Goal: Task Accomplishment & Management: Complete application form

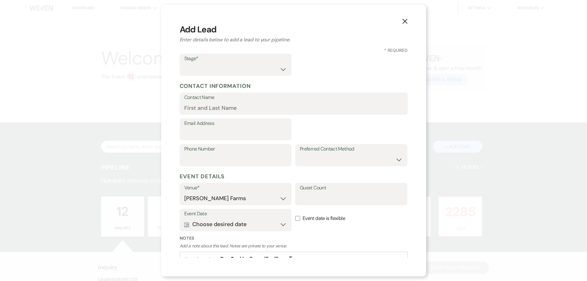
select select "674"
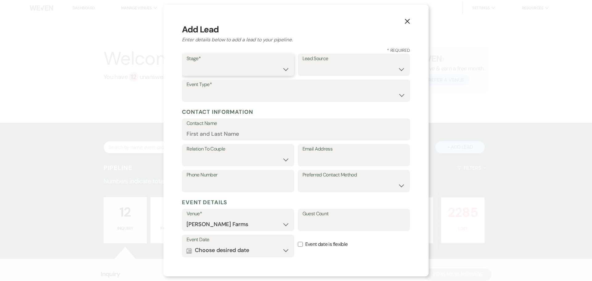
click at [220, 68] on select "Inquiry Follow Up Tour Requested Tour Confirmed Toured Proposal Sent Booked Lost" at bounding box center [237, 69] width 103 height 12
select select "6"
click at [186, 63] on select "Inquiry Follow Up Tour Requested Tour Confirmed Toured Proposal Sent Booked Lost" at bounding box center [237, 69] width 103 height 12
click at [312, 64] on select "Weven Venue Website Instagram Facebook Pinterest Google The Knot Wedding Wire H…" at bounding box center [353, 69] width 103 height 12
select select "1"
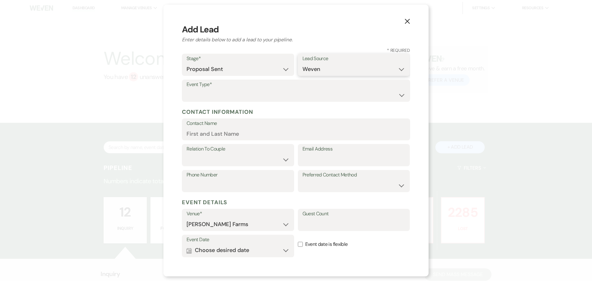
click at [302, 63] on select "Weven Venue Website Instagram Facebook Pinterest Google The Knot Wedding Wire H…" at bounding box center [353, 69] width 103 height 12
click at [180, 88] on div "X Add Lead Enter details below to add a lead to your pipeline. * Required Stage…" at bounding box center [295, 140] width 265 height 271
click at [189, 88] on label "Event Type*" at bounding box center [295, 84] width 219 height 9
click at [193, 91] on select "Wedding Anniversary Party Baby Shower Bachelorette / Bachelor Party Birthday Pa…" at bounding box center [295, 95] width 219 height 12
select select "1"
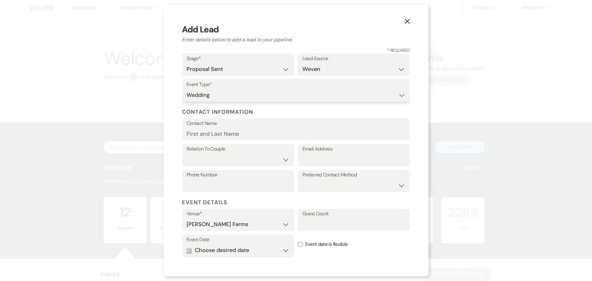
click at [186, 89] on select "Wedding Anniversary Party Baby Shower Bachelorette / Bachelor Party Birthday Pa…" at bounding box center [295, 95] width 219 height 12
click at [206, 140] on input "Contact Name" at bounding box center [295, 134] width 219 height 12
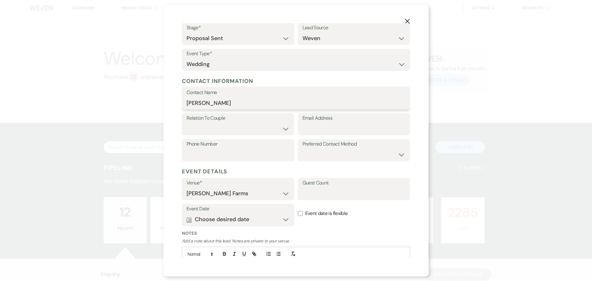
type input "[PERSON_NAME]"
click at [241, 133] on select "Couple Planner Parent of Couple Family Member Friend Other" at bounding box center [237, 129] width 103 height 12
select select "1"
click at [186, 123] on select "Couple Planner Parent of Couple Family Member Friend Other" at bounding box center [237, 129] width 103 height 12
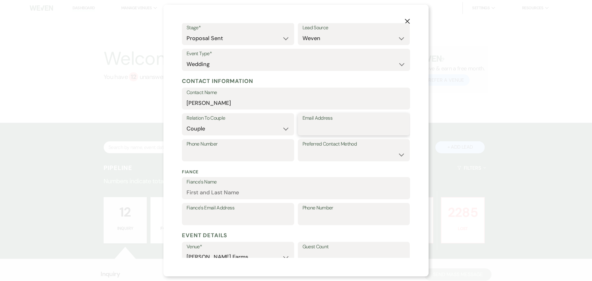
click at [317, 127] on input "Email Address" at bounding box center [353, 129] width 103 height 12
type input "[EMAIL_ADDRESS][DOMAIN_NAME]"
click at [222, 151] on input "Phone Number" at bounding box center [237, 155] width 103 height 12
type input "[PHONE_NUMBER]"
click at [250, 196] on input "Fiance's Name" at bounding box center [295, 192] width 219 height 12
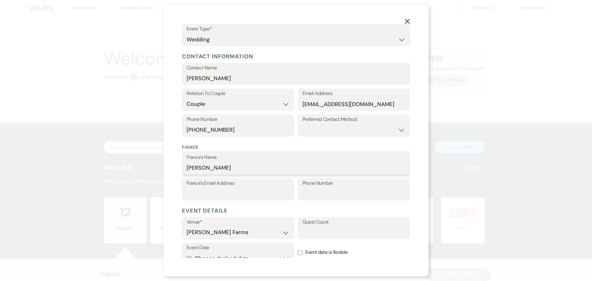
scroll to position [132, 0]
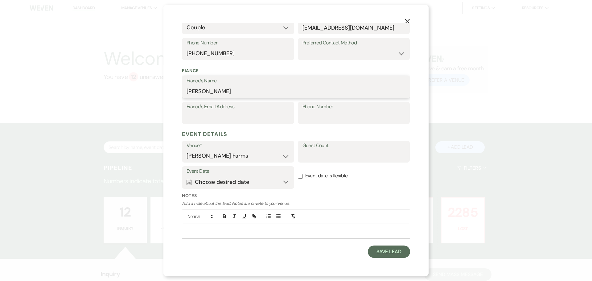
type input "[PERSON_NAME]"
click at [332, 194] on label "Notes" at bounding box center [296, 195] width 228 height 6
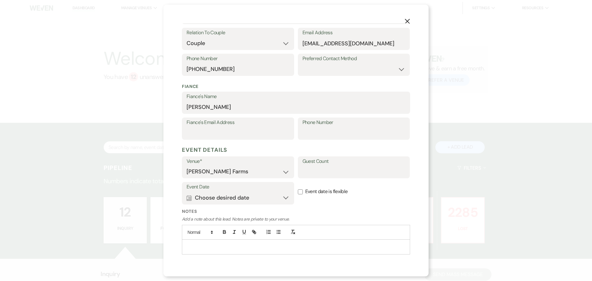
scroll to position [121, 0]
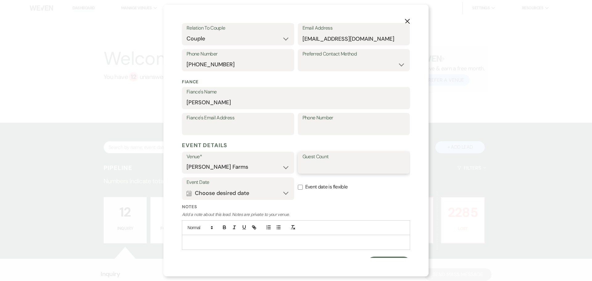
click at [313, 167] on input "Guest Count" at bounding box center [353, 167] width 103 height 12
type input "55"
click at [298, 188] on input "Event date is flexible" at bounding box center [300, 187] width 5 height 5
checkbox input "true"
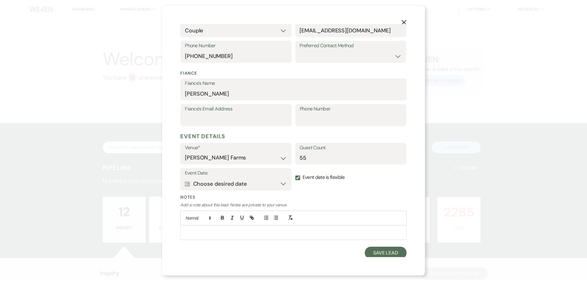
scroll to position [132, 0]
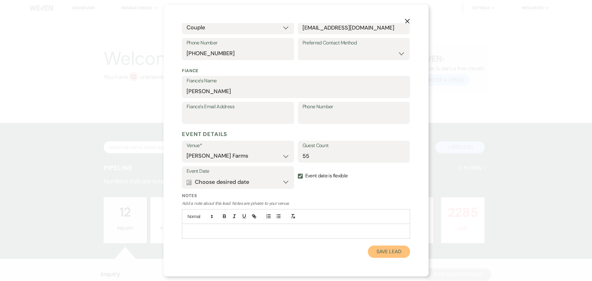
click at [385, 251] on button "Save Lead" at bounding box center [389, 251] width 42 height 12
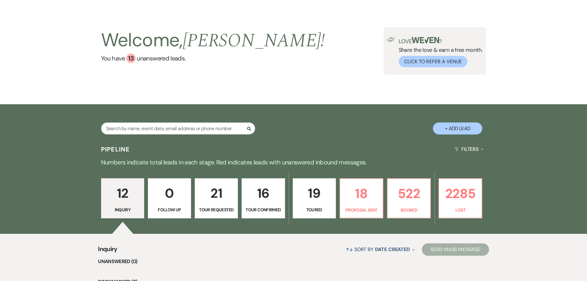
scroll to position [0, 0]
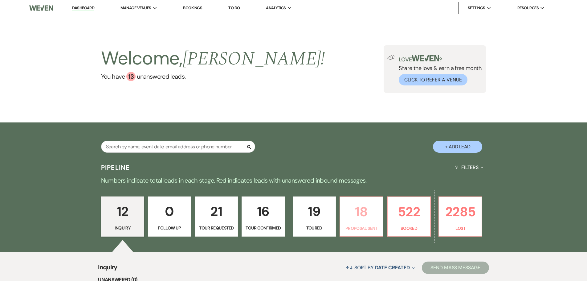
click at [366, 215] on p "18" at bounding box center [361, 211] width 35 height 21
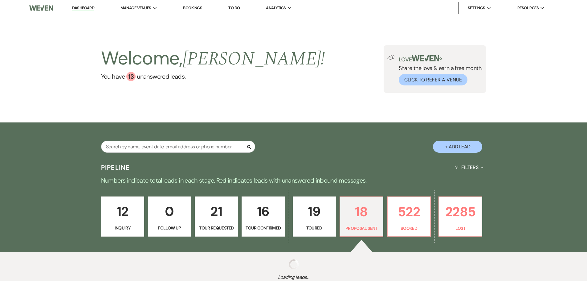
select select "6"
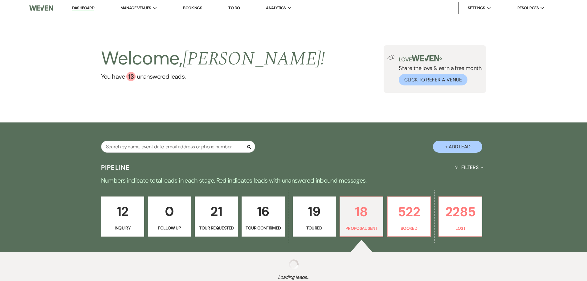
select select "6"
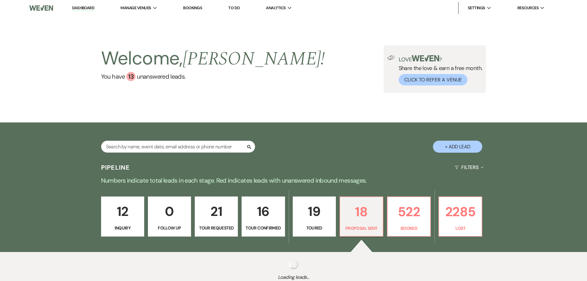
select select "6"
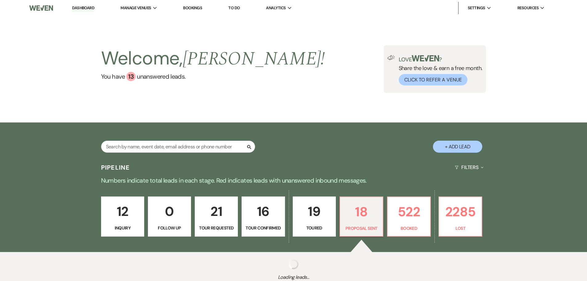
select select "6"
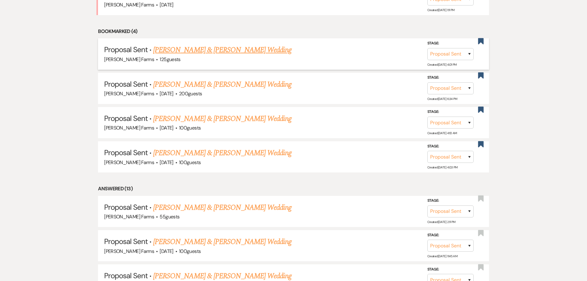
scroll to position [308, 0]
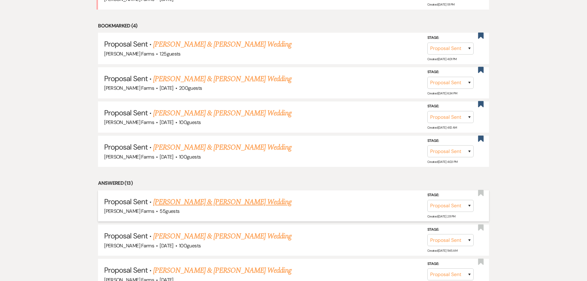
click at [238, 201] on link "[PERSON_NAME] & [PERSON_NAME] Wedding" at bounding box center [222, 201] width 138 height 11
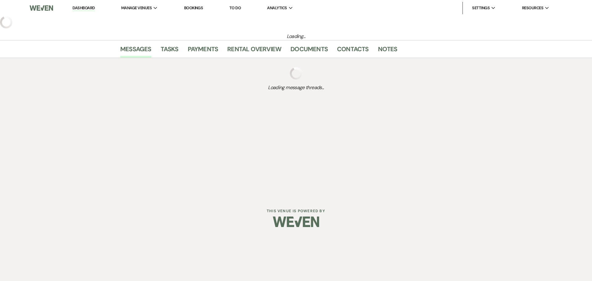
select select "6"
select select "1"
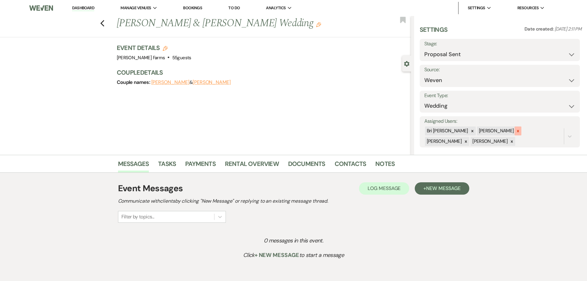
click at [516, 131] on icon at bounding box center [518, 131] width 4 height 4
click at [467, 140] on icon at bounding box center [466, 141] width 2 height 2
click at [554, 132] on button "Save" at bounding box center [563, 131] width 34 height 12
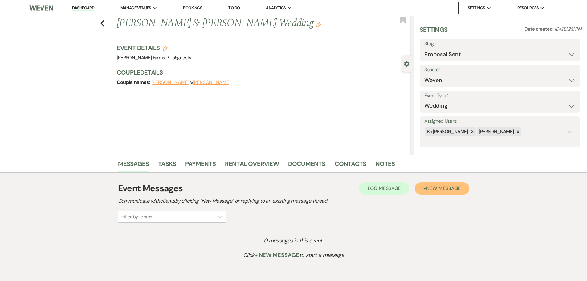
click at [427, 192] on button "+ New Message" at bounding box center [442, 188] width 54 height 12
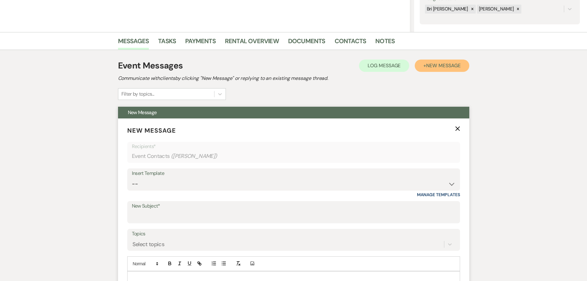
scroll to position [123, 0]
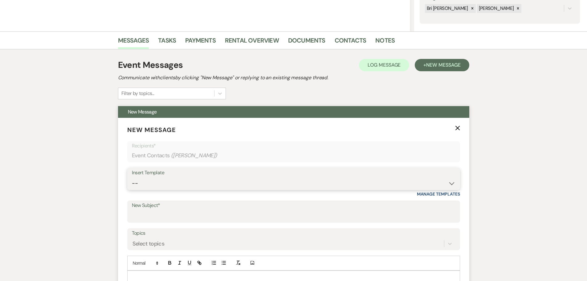
click at [220, 182] on select "-- Tour Request Response Follow Up Contract (Pre-Booked Leads) Weven Planning P…" at bounding box center [294, 183] width 324 height 12
select select "4589"
click at [132, 177] on select "-- Tour Request Response Follow Up Contract (Pre-Booked Leads) Weven Planning P…" at bounding box center [294, 183] width 324 height 12
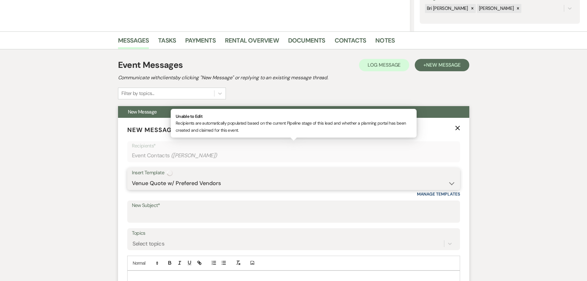
type input "Quote and More Info from [PERSON_NAME] Farms"
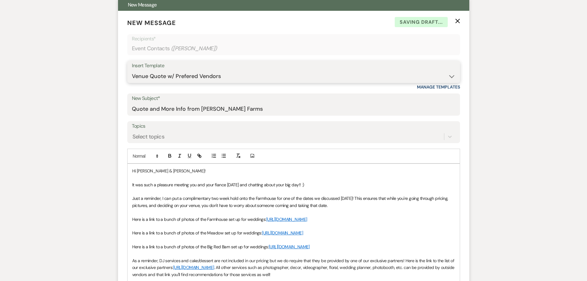
scroll to position [246, 0]
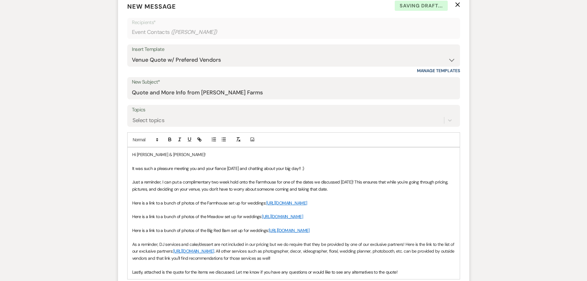
click at [216, 205] on span "Here is a link to a bunch of photos of the Farmhouse set up for weddings:" at bounding box center [199, 203] width 134 height 6
click at [260, 206] on p "Here is a link to a bunch of photos of the Farmhouse set up for weddings: [URL]…" at bounding box center [293, 202] width 323 height 7
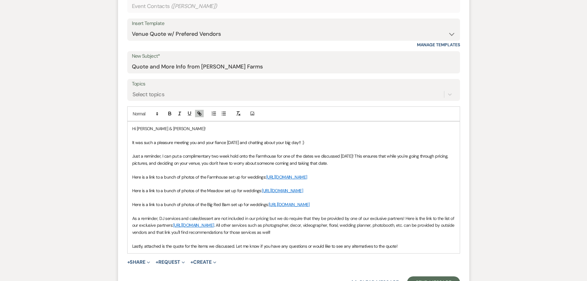
scroll to position [308, 0]
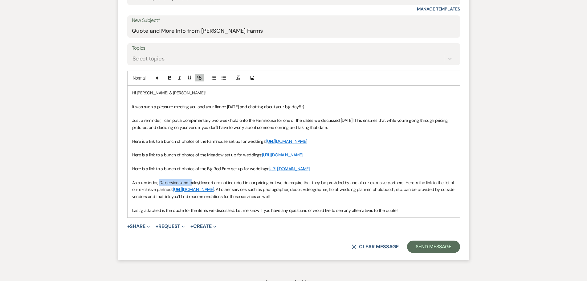
drag, startPoint x: 190, startPoint y: 203, endPoint x: 160, endPoint y: 205, distance: 30.3
click at [160, 200] on p "As a reminder, DJ services and cake/dessert are not included in our pricing but…" at bounding box center [293, 189] width 323 height 21
click at [332, 200] on p "As a reminder, cake/dessert are not included in our pricing but we do require t…" at bounding box center [293, 189] width 323 height 21
click at [334, 200] on p "As a reminder, cake/dessert are not included in our pricing but we do require t…" at bounding box center [293, 189] width 323 height 21
click at [297, 206] on p at bounding box center [293, 203] width 323 height 7
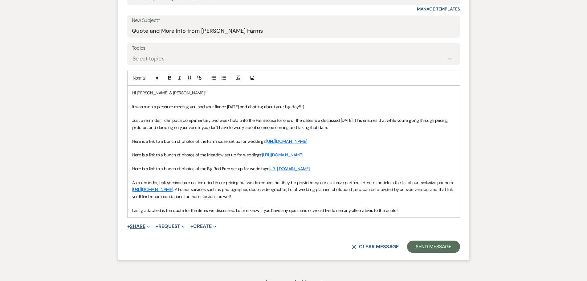
click at [146, 229] on button "+ Share Expand" at bounding box center [138, 226] width 23 height 5
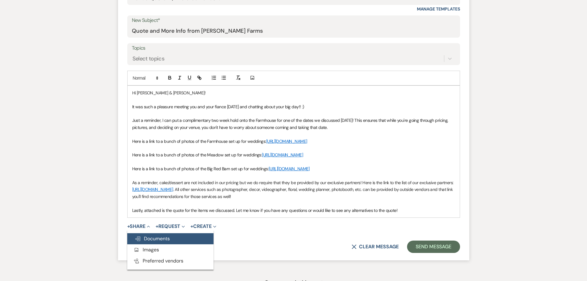
click at [158, 244] on button "Doc Upload Documents" at bounding box center [170, 238] width 86 height 11
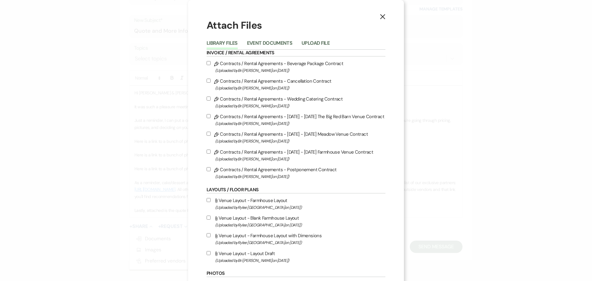
click at [312, 41] on button "Upload File" at bounding box center [315, 45] width 28 height 9
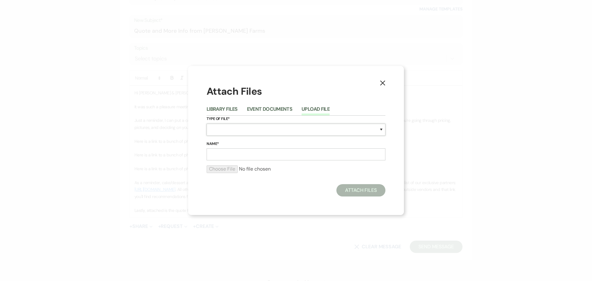
click at [259, 128] on select "Special Event Insurance Vendor Certificate of Insurance Contracts / Rental Agre…" at bounding box center [295, 130] width 179 height 12
select select "8"
click at [206, 124] on select "Special Event Insurance Vendor Certificate of Insurance Contracts / Rental Agre…" at bounding box center [295, 130] width 179 height 12
click at [234, 150] on input "Name*" at bounding box center [295, 154] width 179 height 12
click at [227, 153] on input "Meadow Quote" at bounding box center [295, 154] width 179 height 12
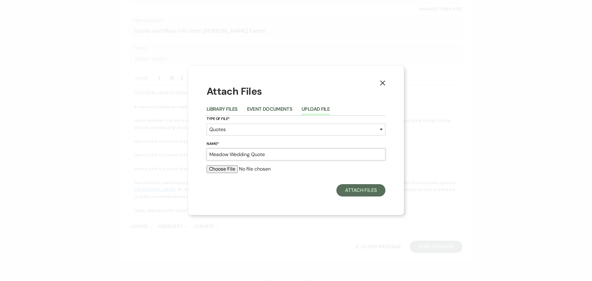
type input "Meadow Wedding Quote"
click at [230, 170] on input "file" at bounding box center [295, 168] width 179 height 7
type input "C:\fakepath\Meadow Wedding Quote- Husar_Ihrig.pdf"
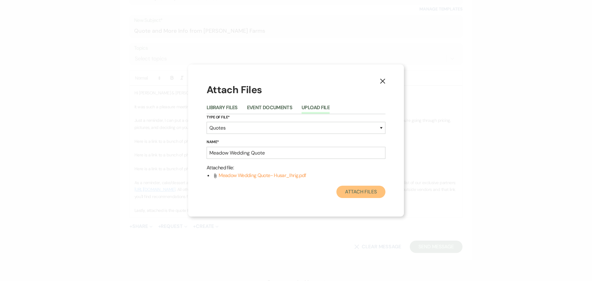
click at [356, 194] on button "Attach Files" at bounding box center [360, 191] width 49 height 12
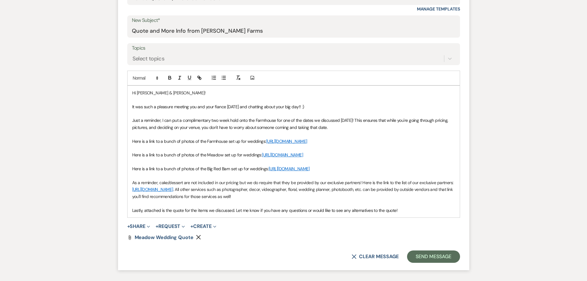
click at [280, 127] on span "Just a reminder, I can put a complimentary two week hold onto the Farmhouse for…" at bounding box center [290, 123] width 317 height 12
click at [327, 115] on p at bounding box center [293, 113] width 323 height 7
click at [291, 126] on span "Just a reminder, I can put a complimentary two week hold onto the Farmhouse for…" at bounding box center [290, 123] width 317 height 12
click at [326, 127] on span "Just a reminder, I can put a complimentary two week hold onto the Farmhouse for…" at bounding box center [290, 123] width 317 height 12
click at [161, 119] on span "Just a reminder, I can put a complimentary two week hold onto the Farmhouse for…" at bounding box center [290, 123] width 317 height 12
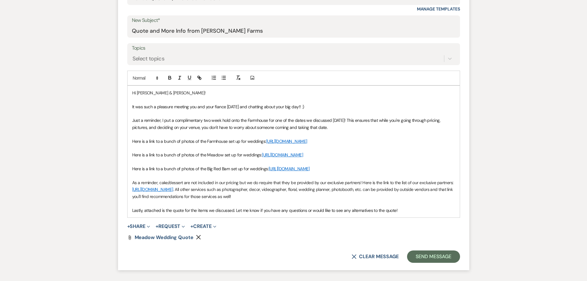
click at [269, 121] on span "Just a reminder, I put a complimentary two week hold onto the Farmhouse for one…" at bounding box center [286, 123] width 309 height 12
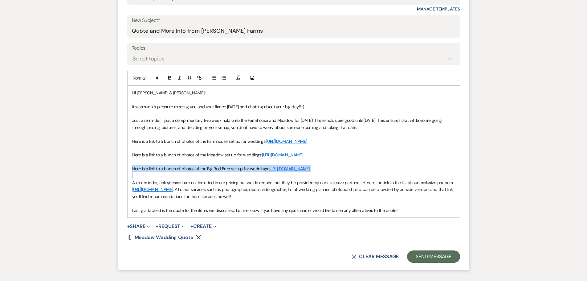
drag, startPoint x: 241, startPoint y: 193, endPoint x: 132, endPoint y: 182, distance: 109.3
click at [132, 182] on div "Hi [PERSON_NAME] & [PERSON_NAME]! It was such a pleasure meeting you and your f…" at bounding box center [294, 152] width 332 height 132
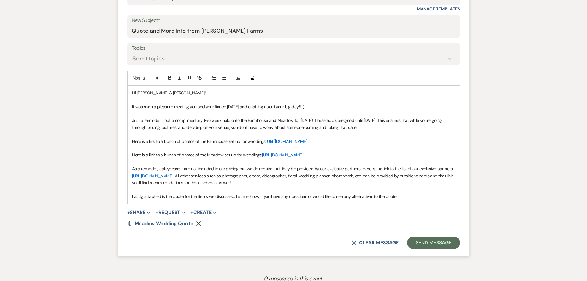
click at [312, 186] on p "As a reminder, cake/dessert are not included in our pricing but we do require t…" at bounding box center [293, 175] width 323 height 21
click at [341, 98] on p at bounding box center [293, 99] width 323 height 7
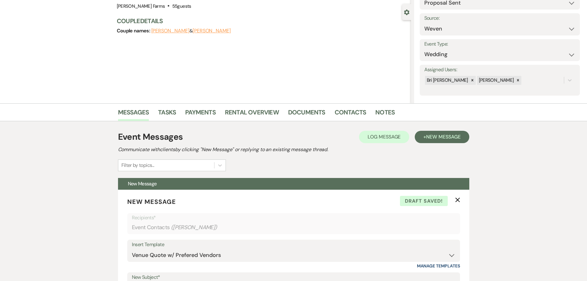
scroll to position [0, 0]
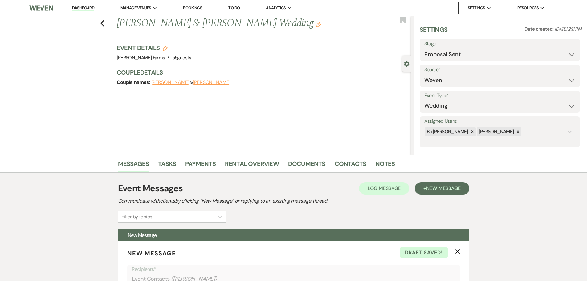
click at [82, 9] on link "Dashboard" at bounding box center [83, 8] width 22 height 6
